Goal: Communication & Community: Connect with others

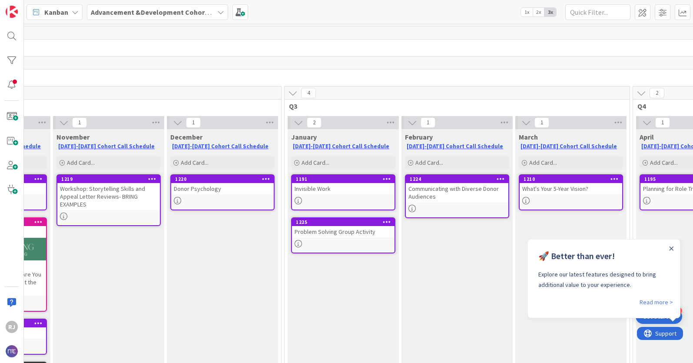
scroll to position [0, 449]
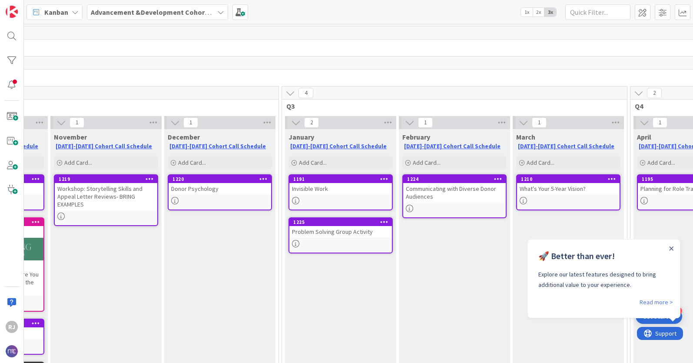
click at [188, 12] on b "Advancement &Development Cohort Calls" at bounding box center [158, 12] width 134 height 9
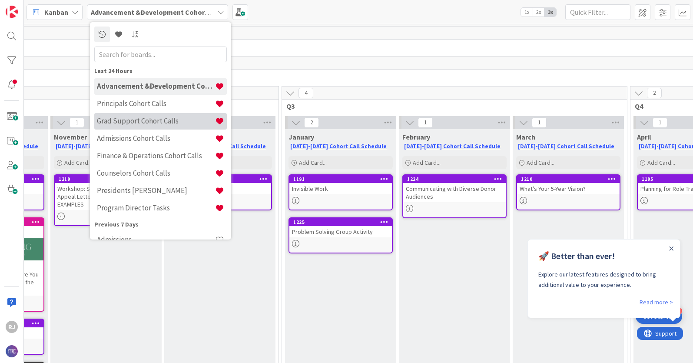
click at [135, 118] on h4 "Grad Support Cohort Calls" at bounding box center [156, 120] width 118 height 9
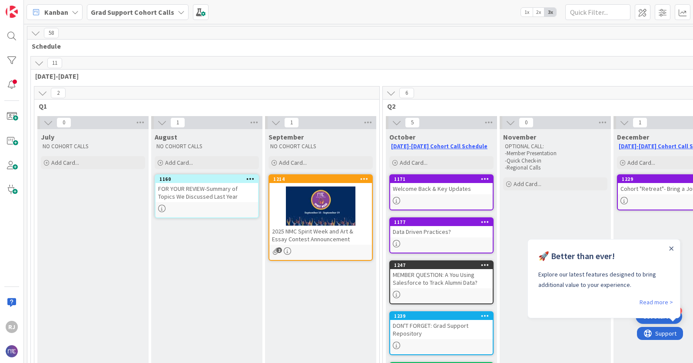
click at [129, 13] on b "Grad Support Cohort Calls" at bounding box center [132, 12] width 83 height 9
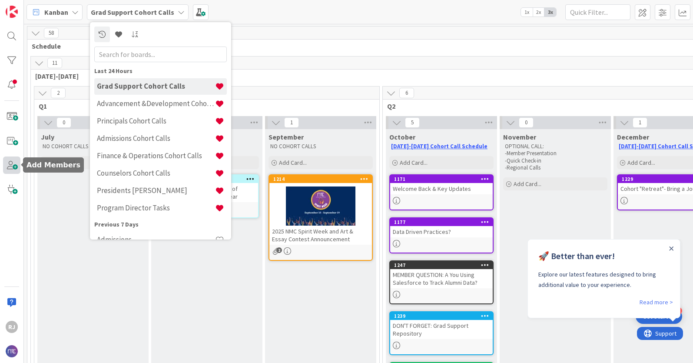
click at [10, 167] on span at bounding box center [11, 164] width 17 height 17
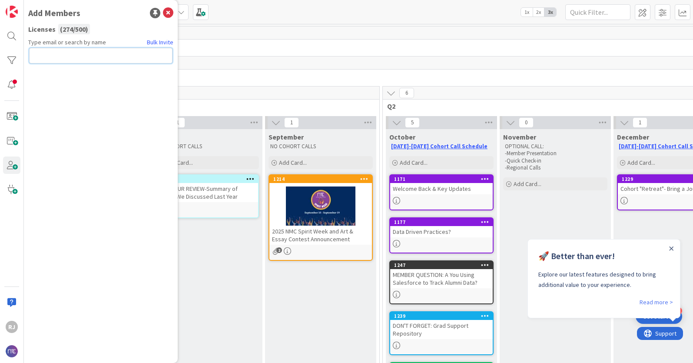
paste input "[EMAIL_ADDRESS][DOMAIN_NAME]"
type input "[EMAIL_ADDRESS][DOMAIN_NAME]"
click at [66, 72] on button "Send Invite" at bounding box center [52, 75] width 46 height 16
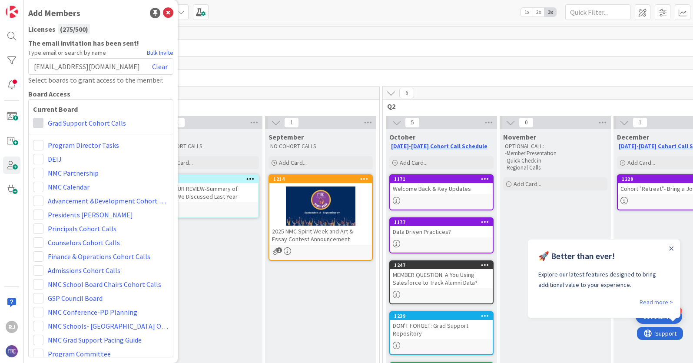
click at [41, 121] on span at bounding box center [38, 123] width 10 height 10
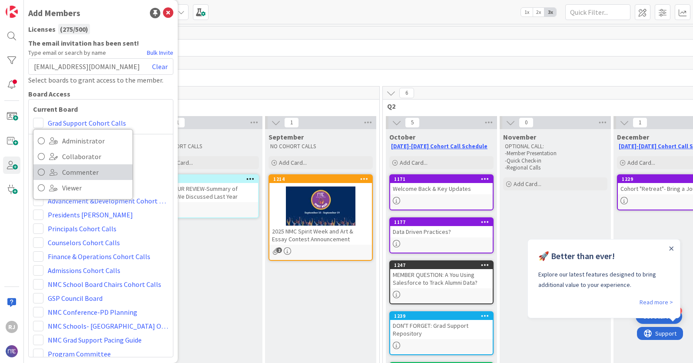
click at [69, 171] on span "Commenter" at bounding box center [95, 172] width 66 height 13
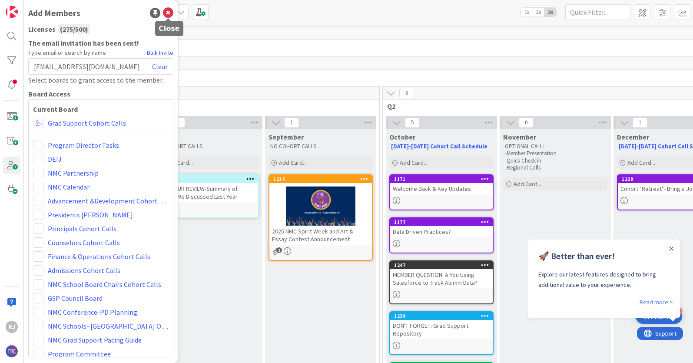
click at [168, 8] on icon at bounding box center [168, 13] width 10 height 10
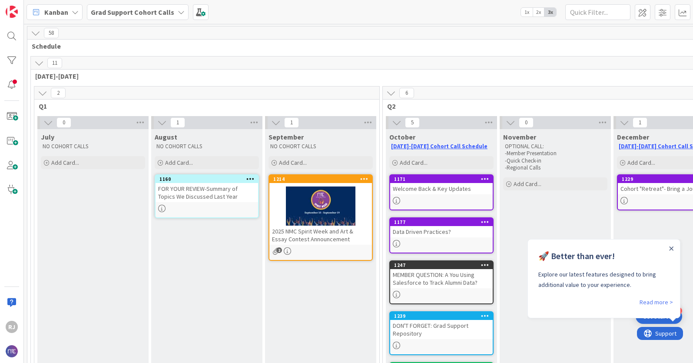
click at [150, 11] on b "Grad Support Cohort Calls" at bounding box center [132, 12] width 83 height 9
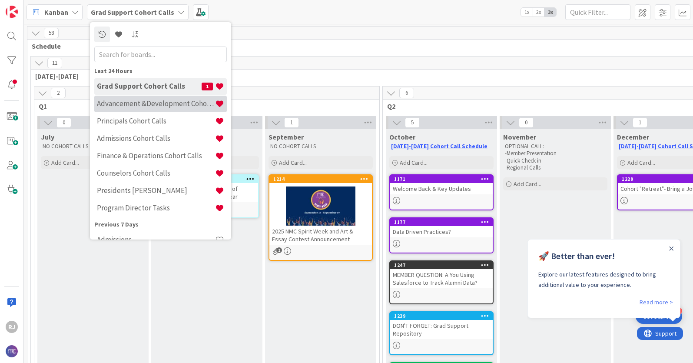
click at [140, 102] on h4 "Advancement &Development Cohort Calls" at bounding box center [156, 103] width 118 height 9
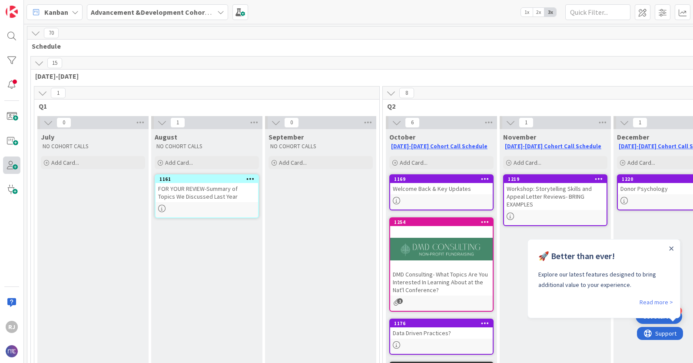
click at [11, 166] on span at bounding box center [11, 164] width 17 height 17
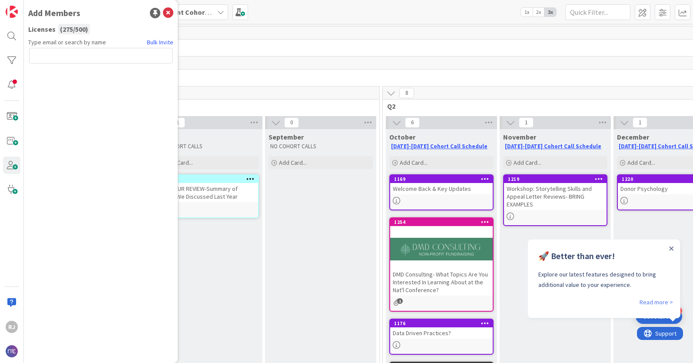
click at [122, 56] on input "text" at bounding box center [100, 56] width 143 height 16
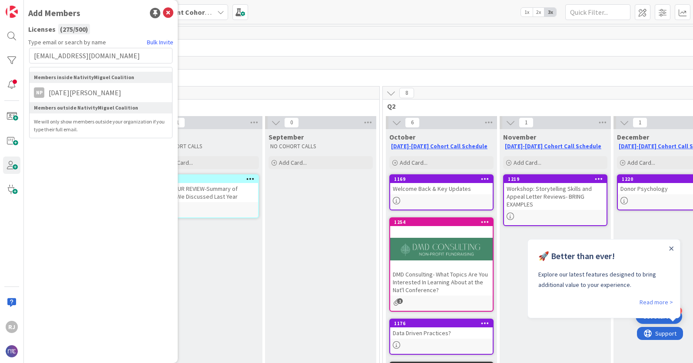
type input "[EMAIL_ADDRESS][DOMAIN_NAME]"
